Goal: Submit feedback/report problem: Submit feedback/report problem

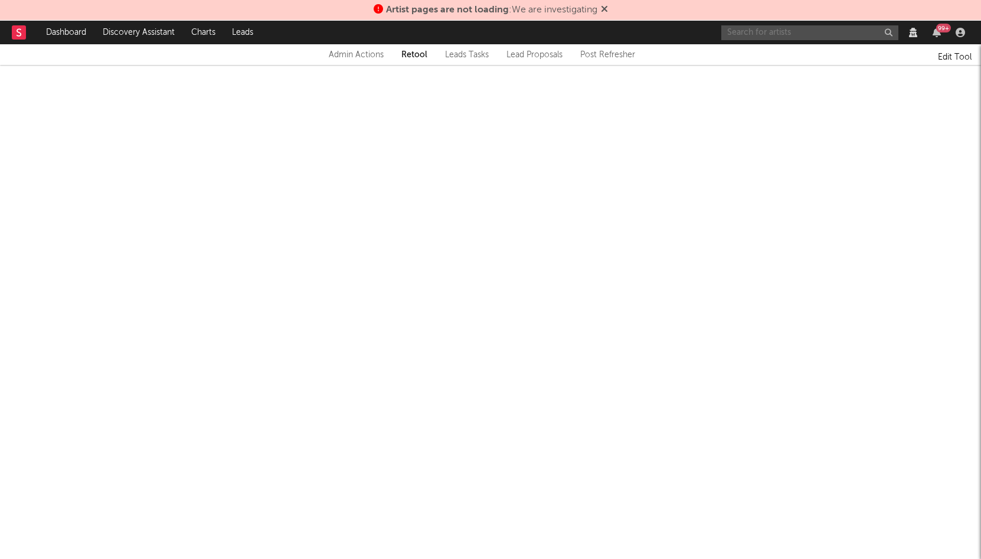
click at [817, 28] on input "text" at bounding box center [809, 32] width 177 height 15
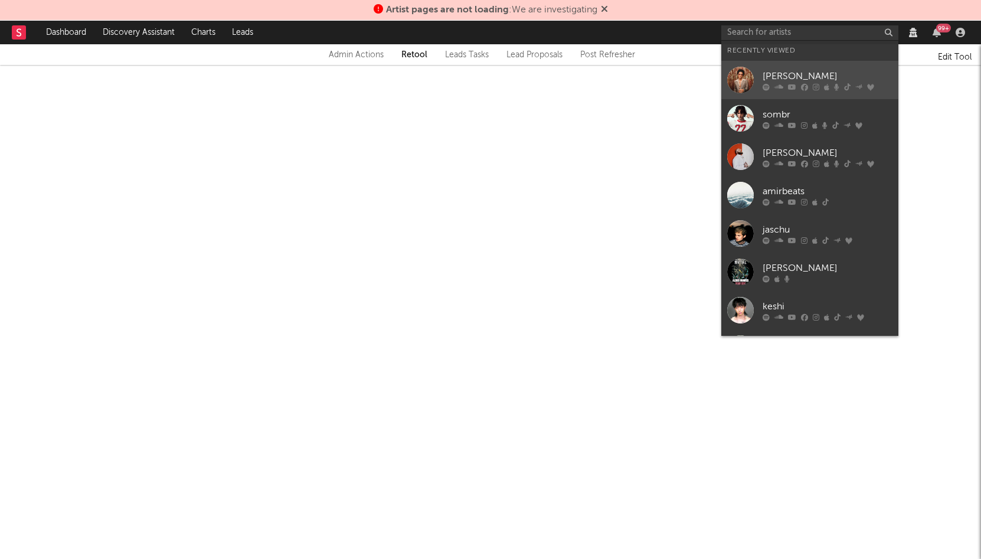
click at [791, 69] on div "[PERSON_NAME]" at bounding box center [828, 76] width 130 height 14
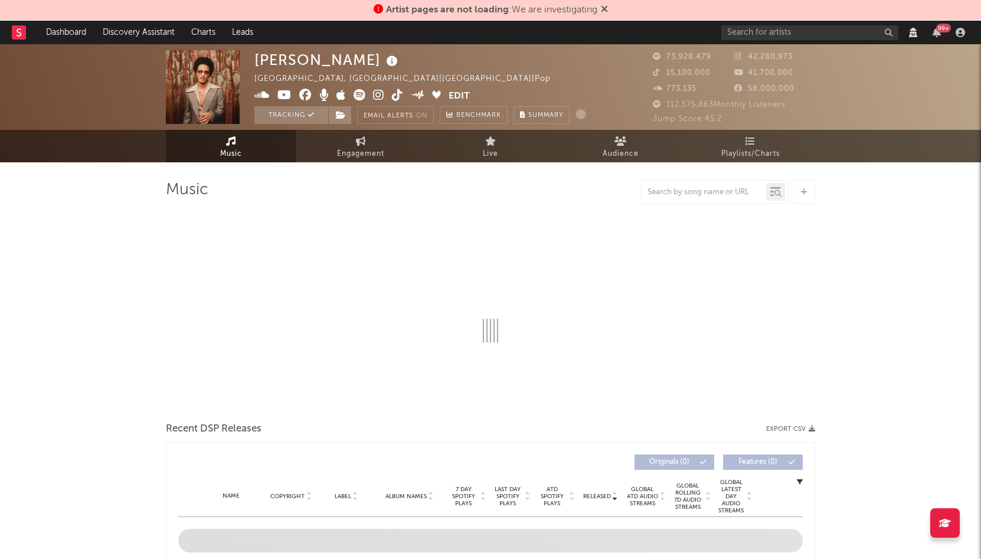
select select "View all"
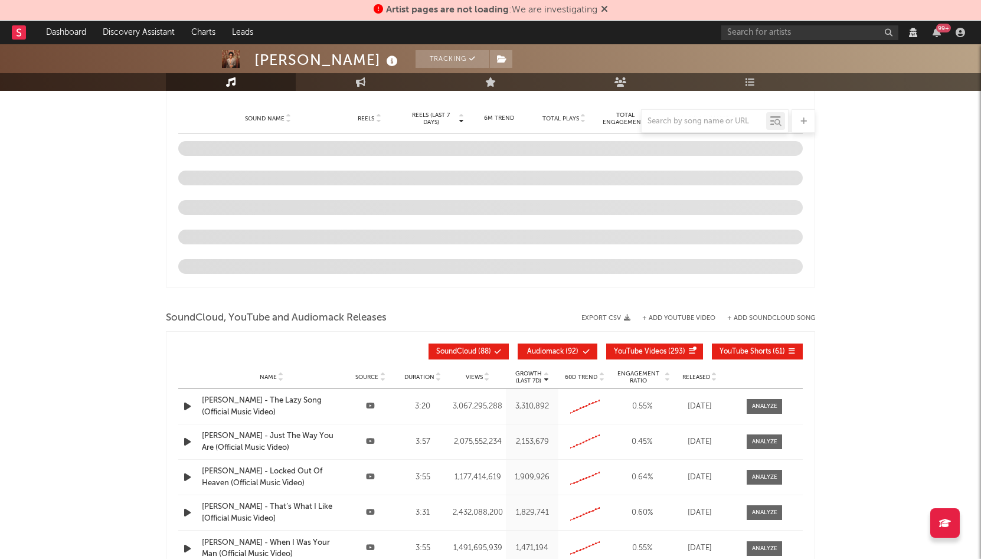
select select "View all"
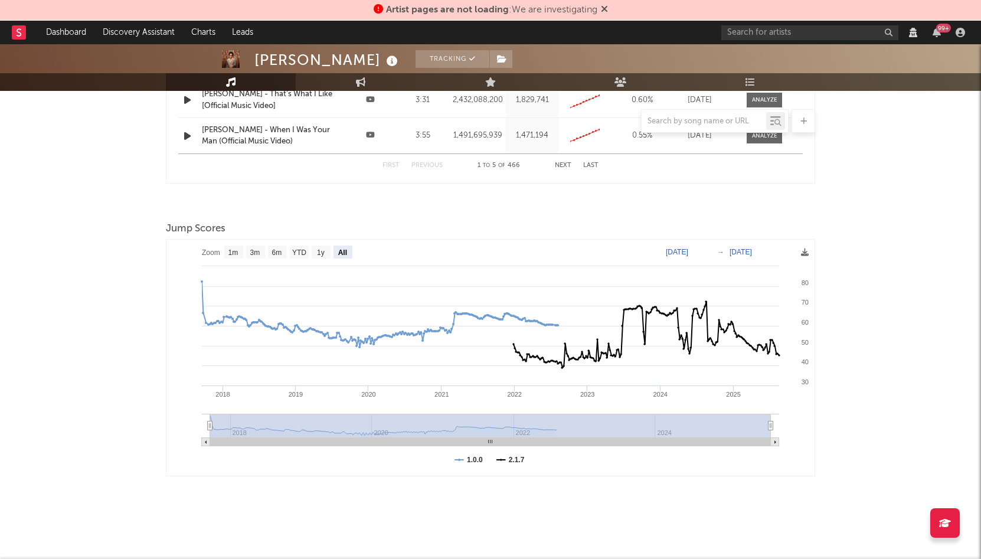
select select "View all"
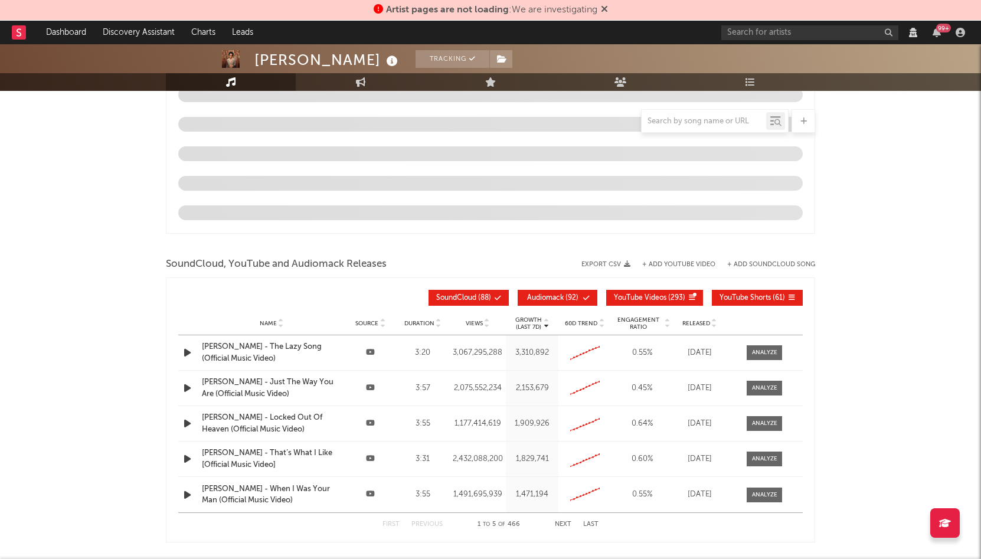
select select "6m"
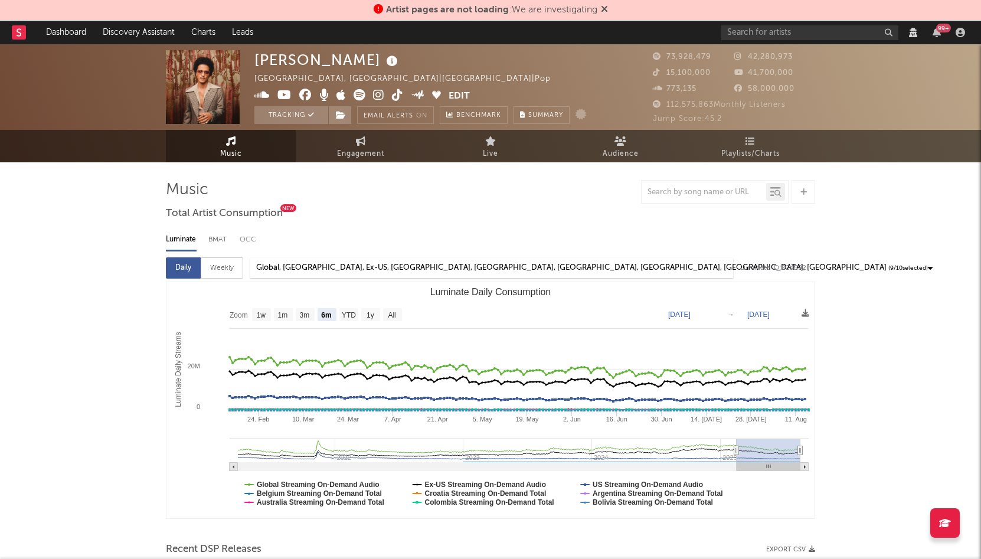
select select "View all"
select select "6m"
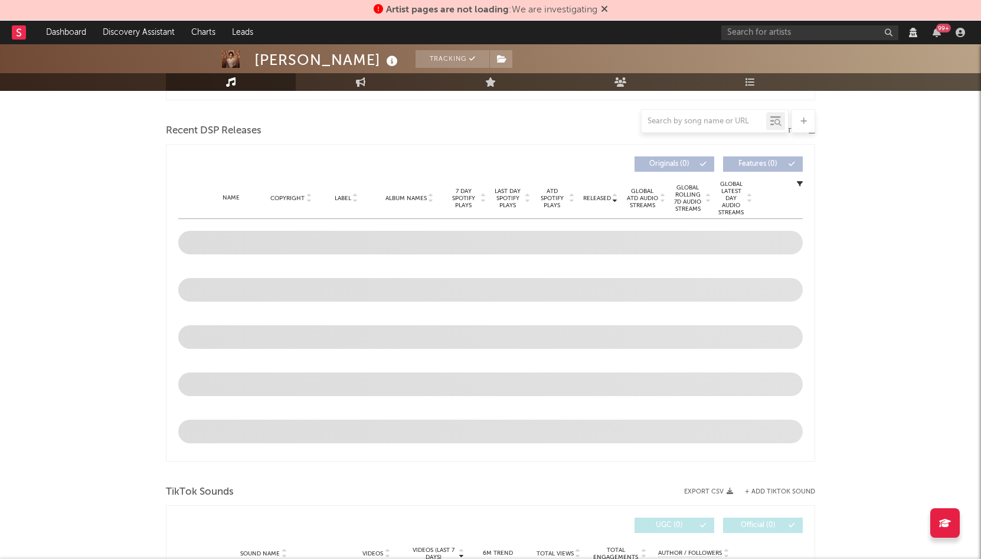
scroll to position [411, 0]
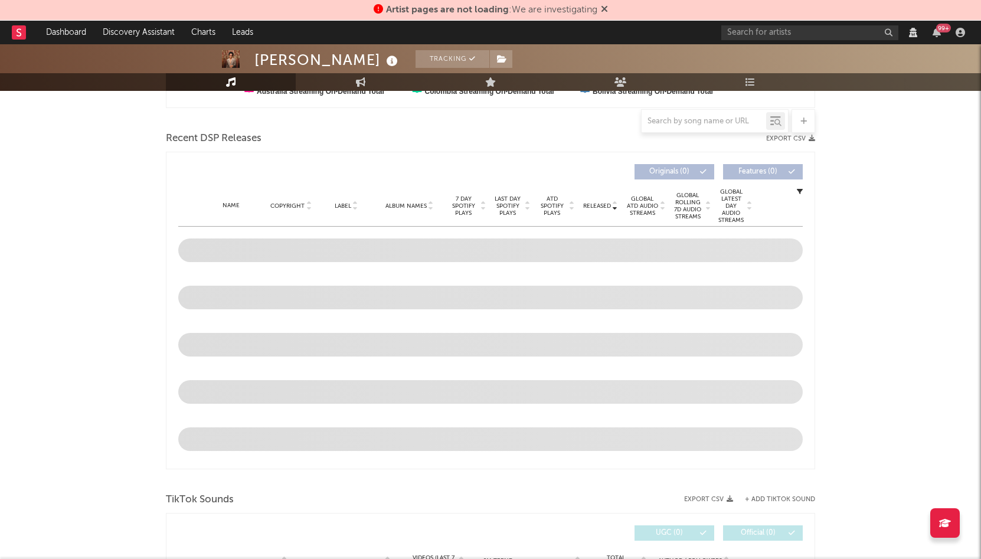
select select "View all"
select select "6m"
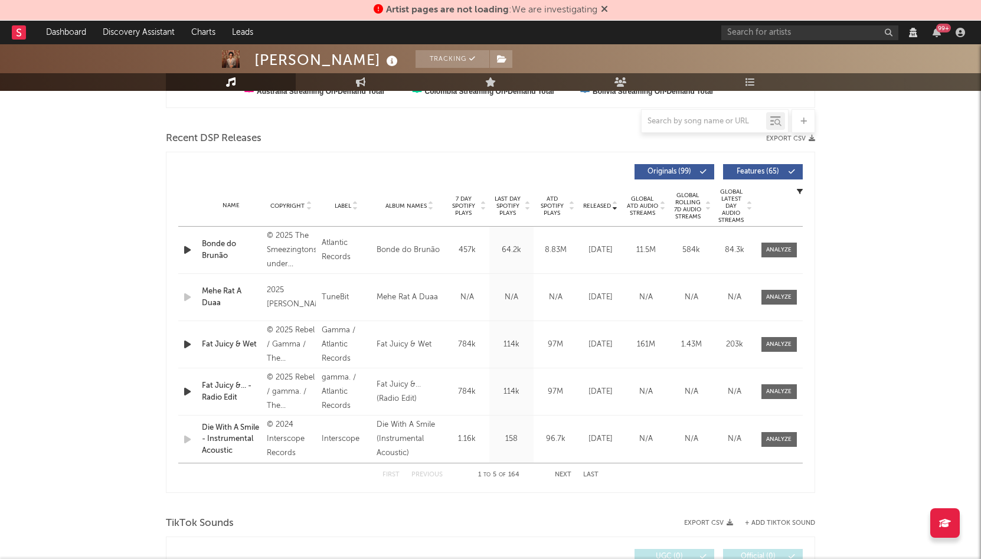
select select "View all"
select select "6m"
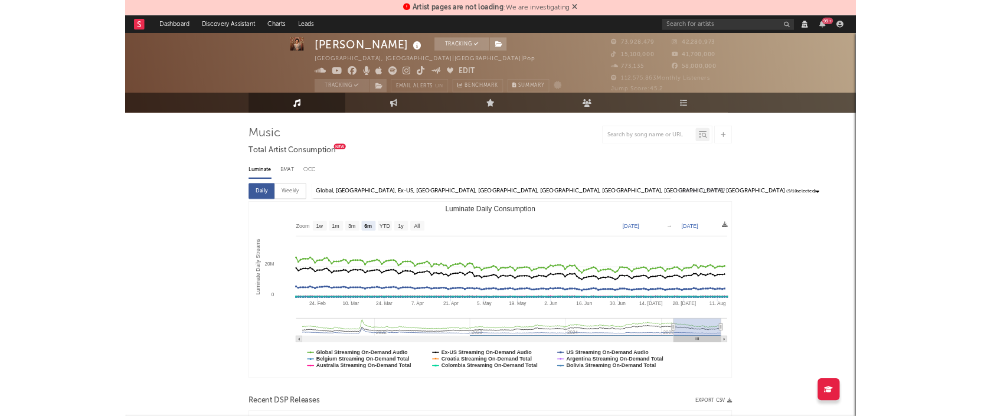
scroll to position [0, 0]
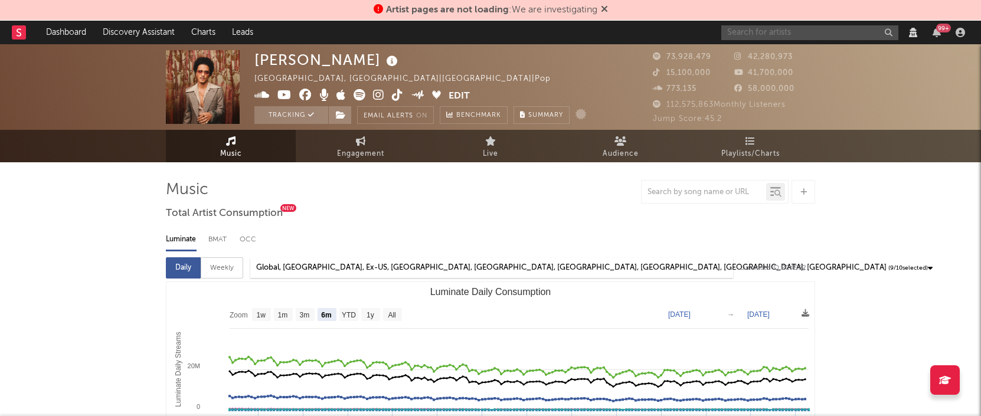
click at [801, 27] on input "text" at bounding box center [809, 32] width 177 height 15
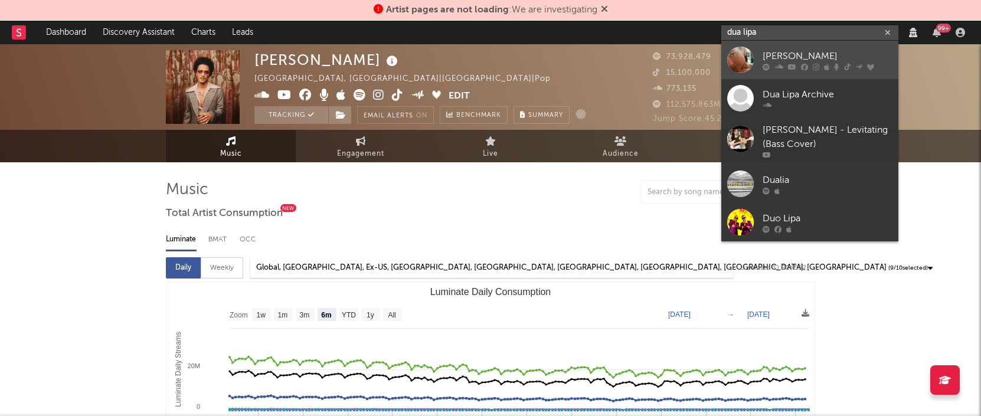
type input "dua lipa"
click at [774, 54] on div "Dua Lipa" at bounding box center [828, 56] width 130 height 14
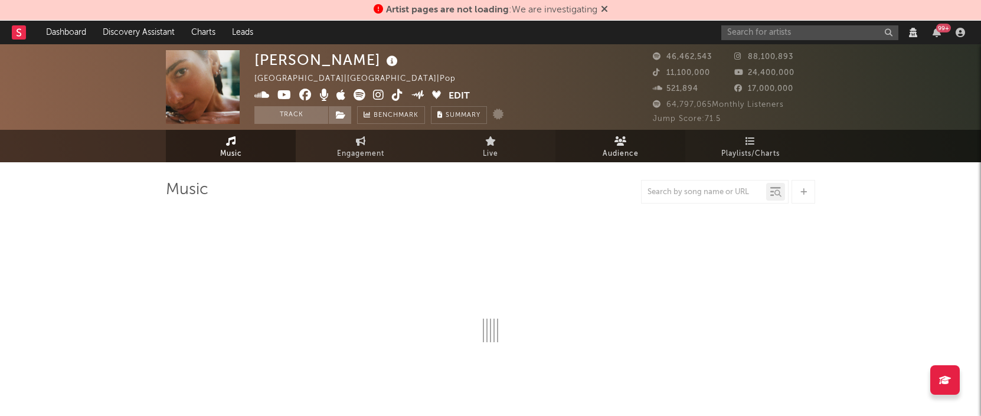
select select "View all"
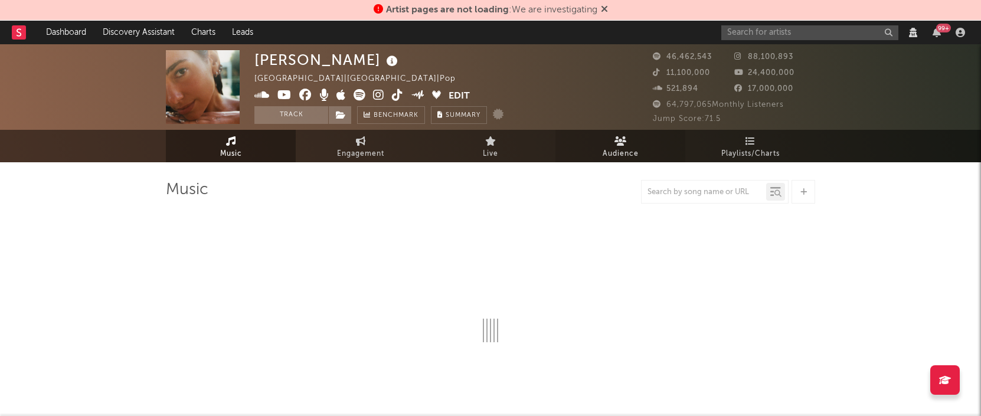
select select "6m"
select select "View all"
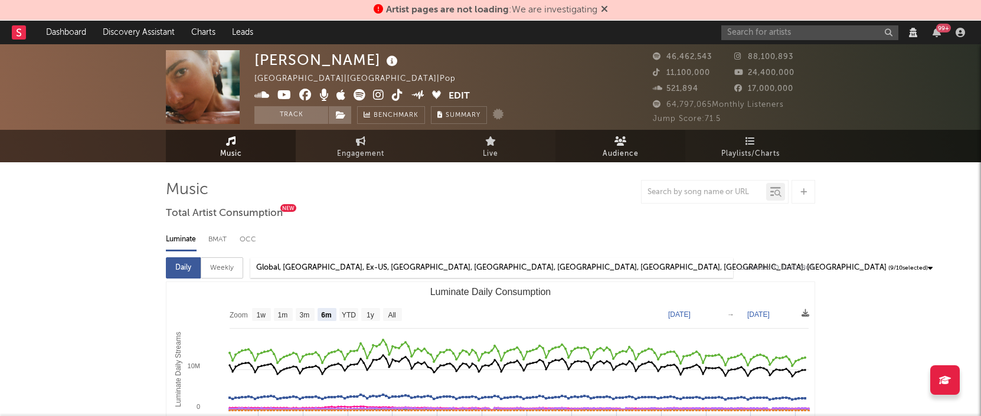
select select "View all"
select select "6m"
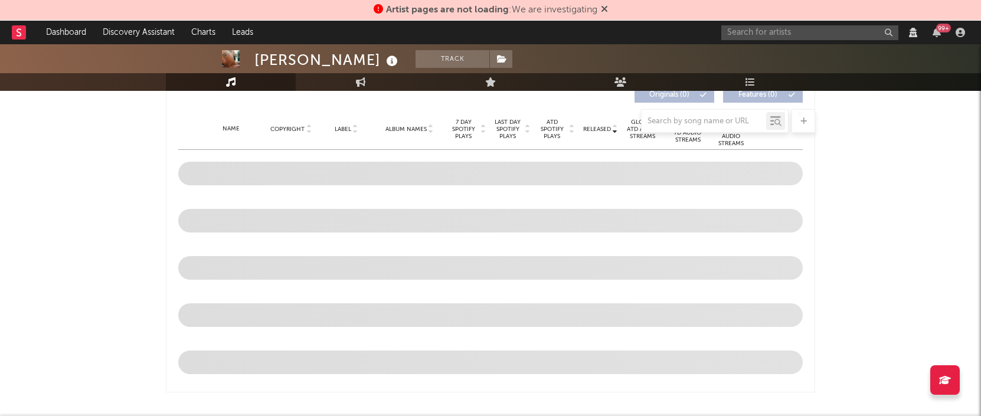
scroll to position [427, 0]
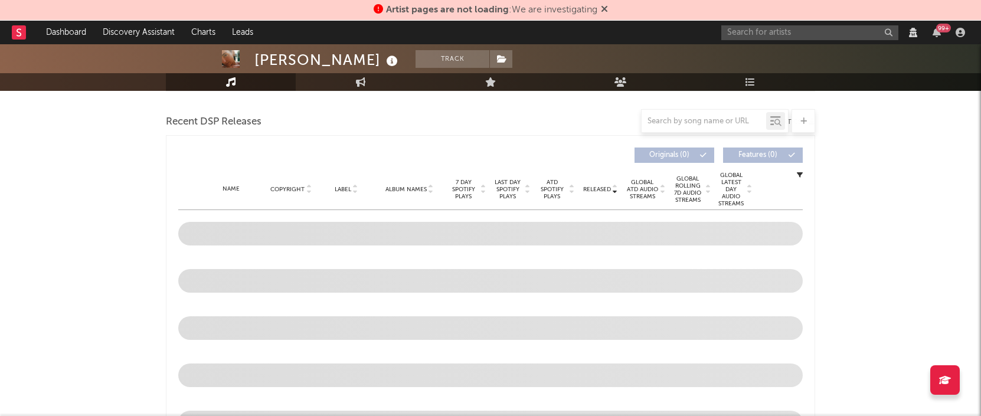
select select "View all"
select select "6m"
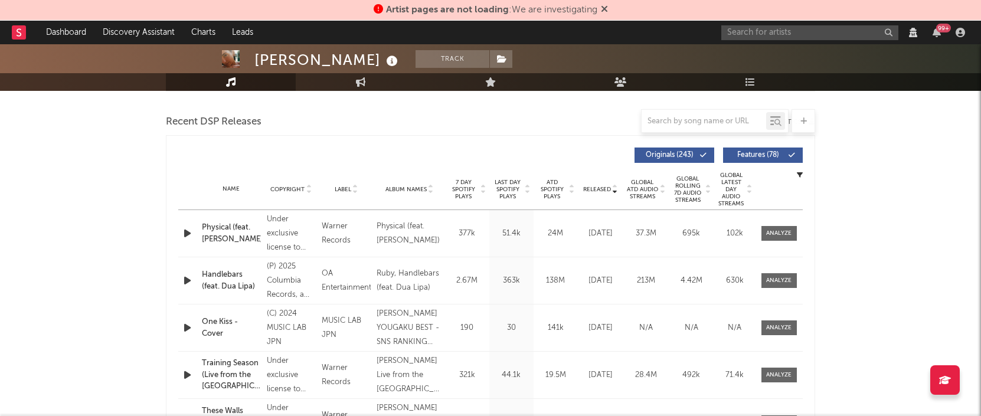
scroll to position [361, 0]
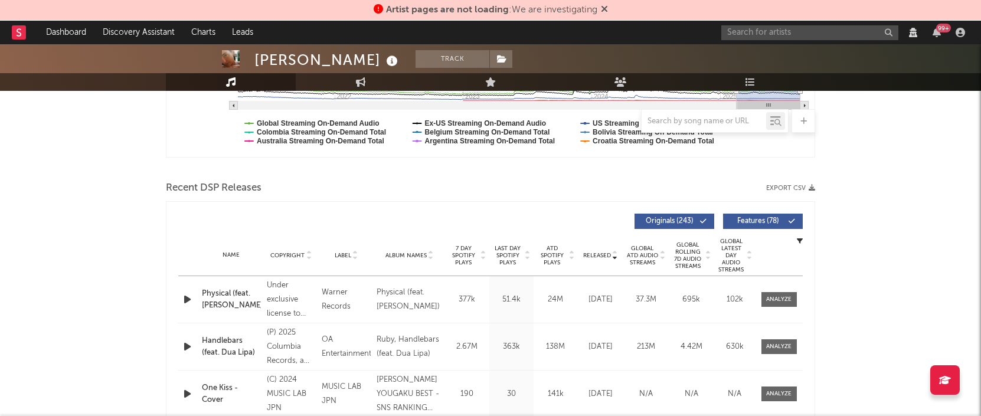
select select "View all"
select select "6m"
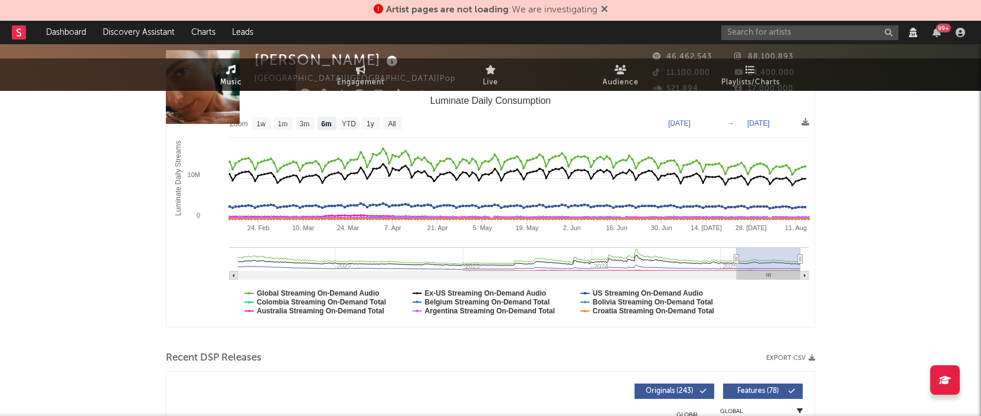
scroll to position [0, 0]
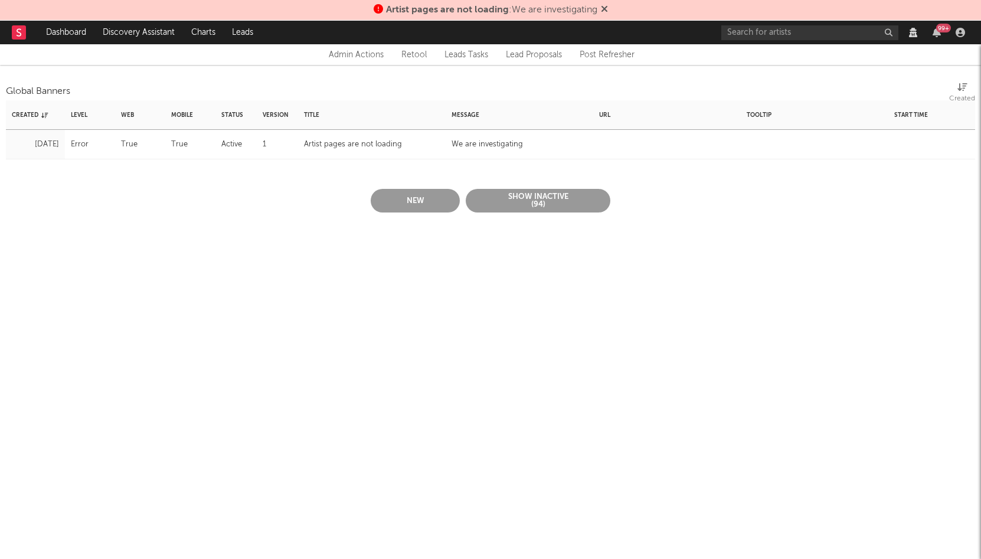
click at [345, 148] on div "Artist pages are not loading" at bounding box center [353, 145] width 98 height 14
select select "error"
select select "active"
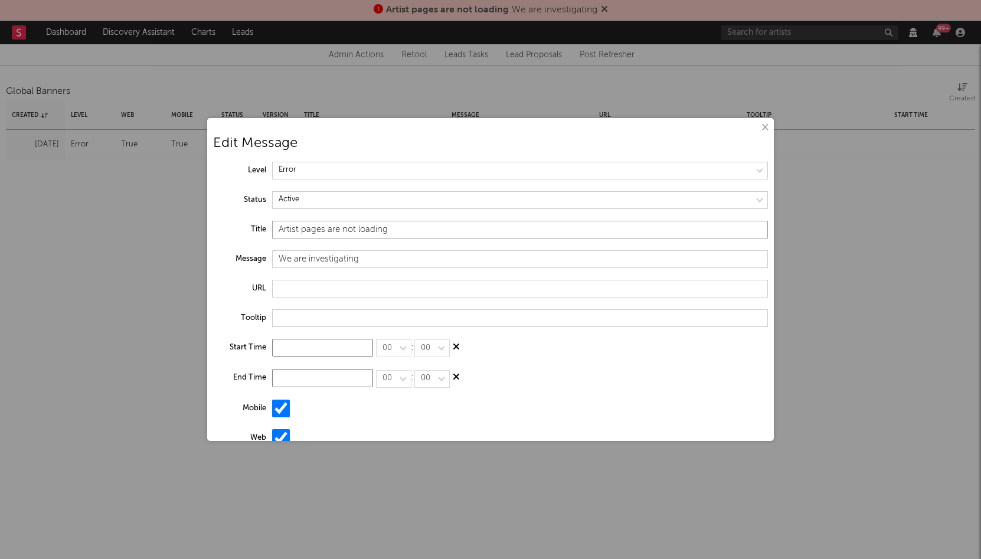
click at [346, 228] on input "Artist pages are not loading" at bounding box center [520, 230] width 496 height 18
type input "Artist pages are now loading"
click at [370, 264] on input "We are investigating" at bounding box center [520, 259] width 496 height 18
drag, startPoint x: 295, startPoint y: 262, endPoint x: 435, endPoint y: 262, distance: 139.3
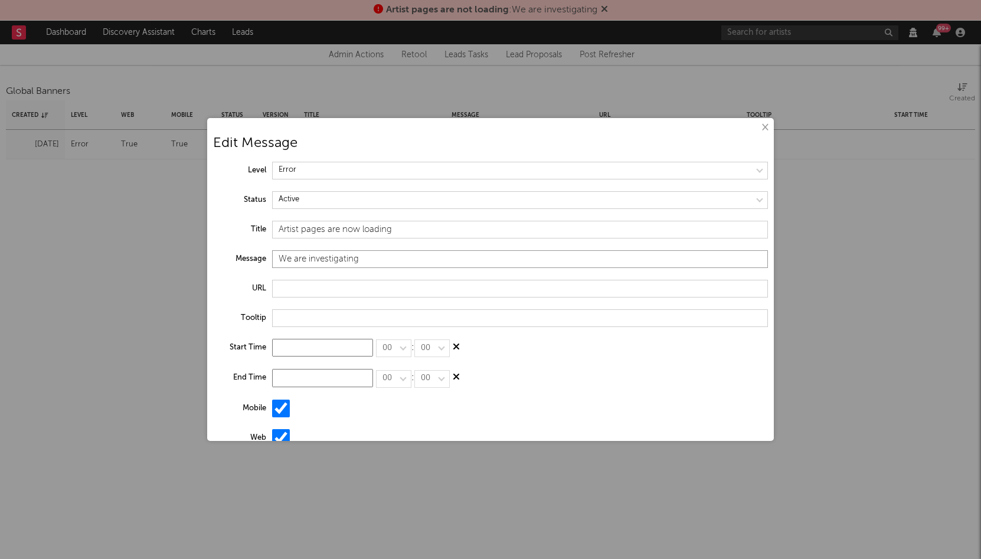
click at [435, 262] on input "We are investigating" at bounding box center [520, 259] width 496 height 18
type input "We apologi"
click at [329, 379] on input at bounding box center [322, 378] width 101 height 18
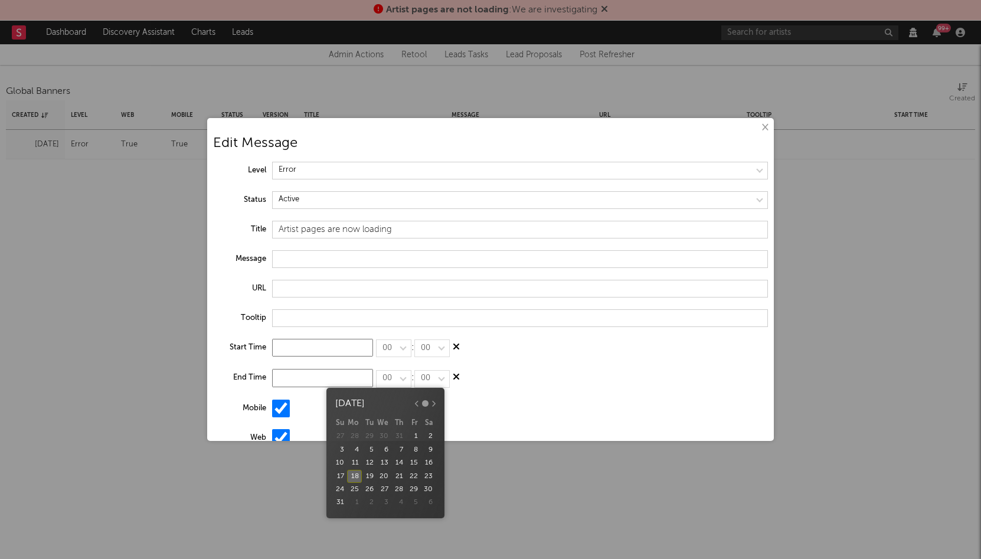
type input "[DATE]"
click at [368, 477] on div "19" at bounding box center [369, 476] width 15 height 13
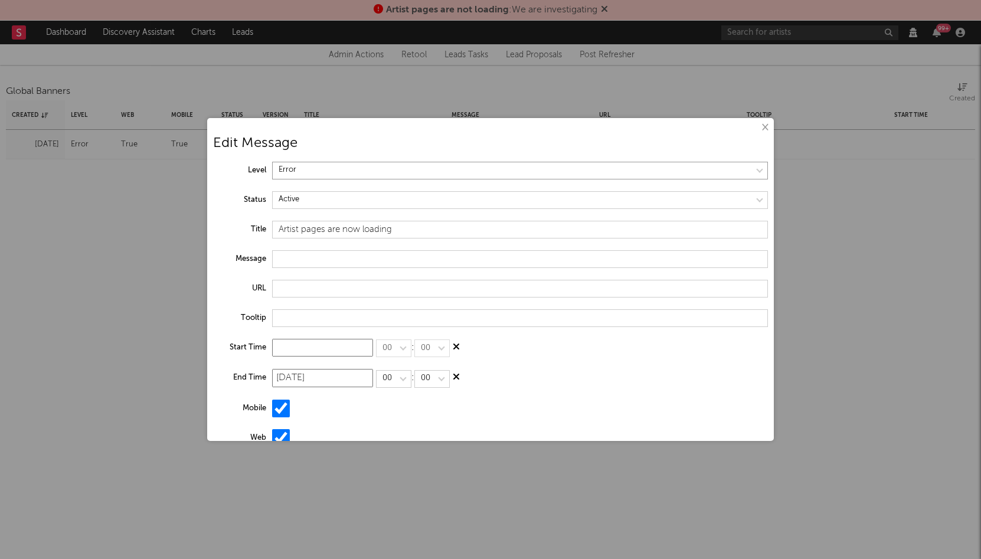
click at [320, 171] on select at bounding box center [520, 171] width 496 height 18
select select "information"
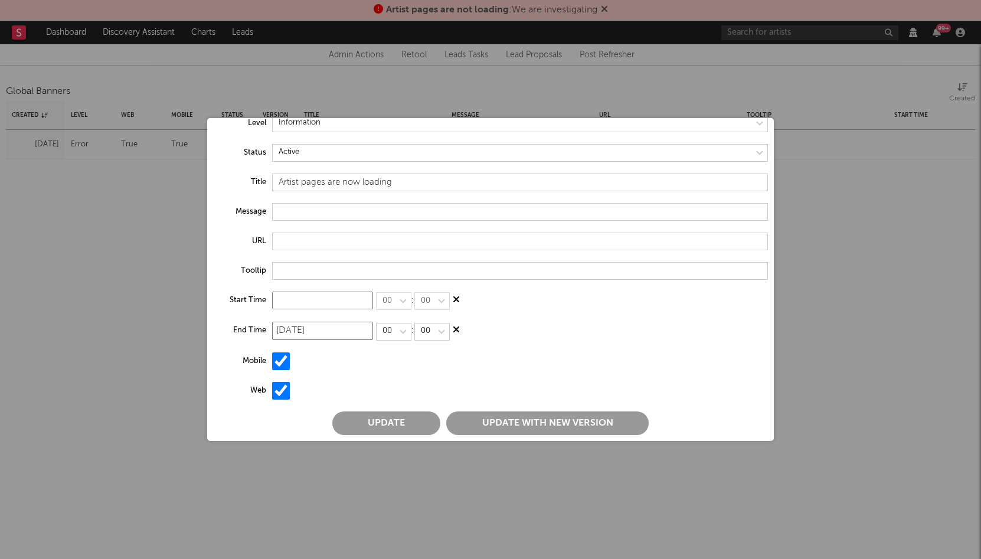
click at [339, 329] on input "[DATE]" at bounding box center [322, 331] width 101 height 18
click at [395, 321] on div ":" at bounding box center [520, 307] width 496 height 30
click at [394, 326] on select at bounding box center [393, 332] width 35 height 18
select select "11"
click at [469, 420] on button "Update with new version" at bounding box center [547, 424] width 203 height 24
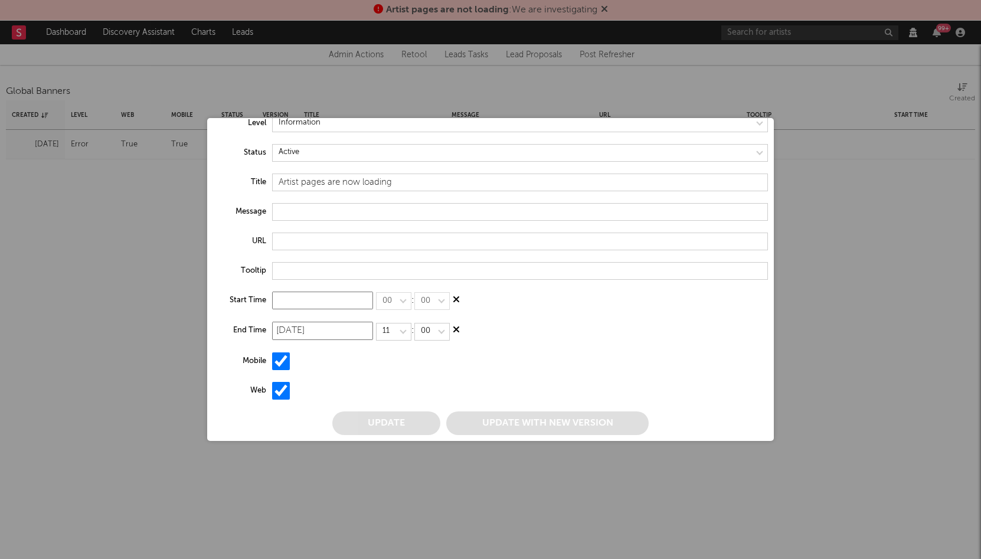
scroll to position [0, 0]
